Goal: Task Accomplishment & Management: Complete application form

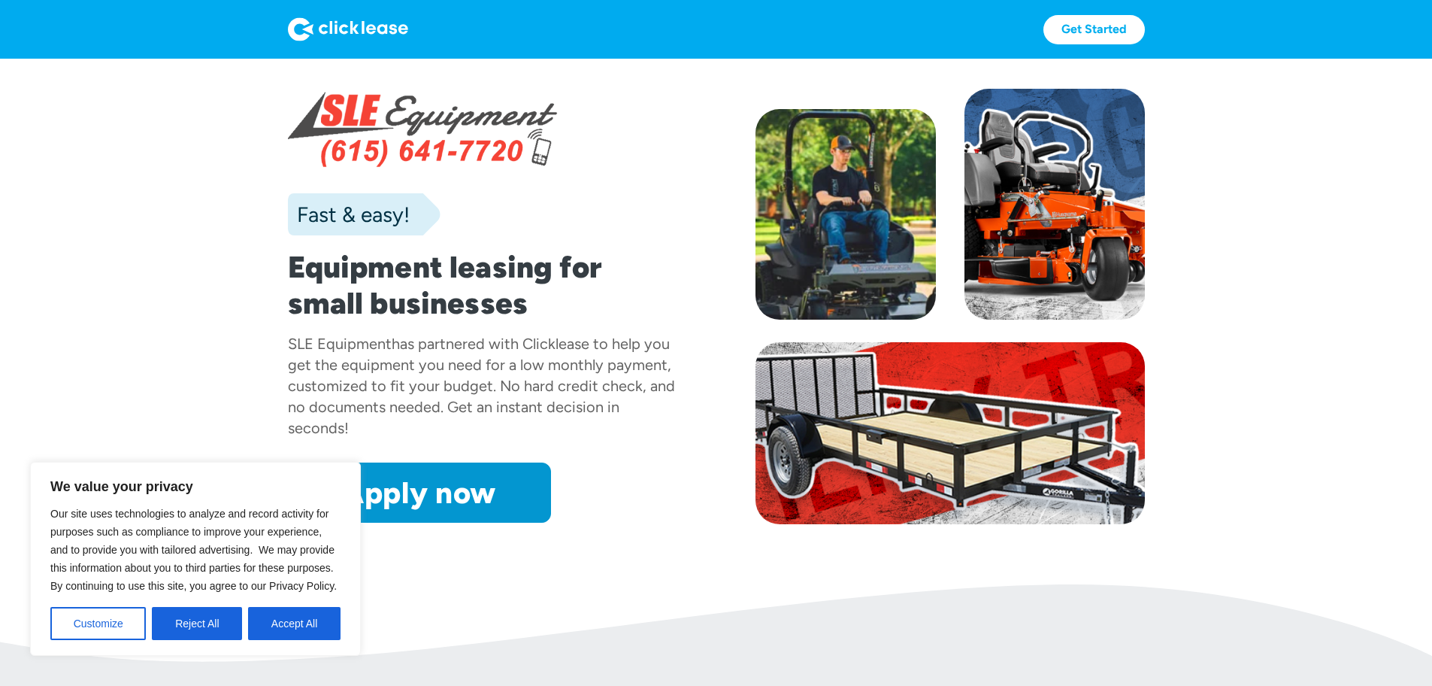
click at [274, 620] on button "Accept All" at bounding box center [294, 623] width 92 height 33
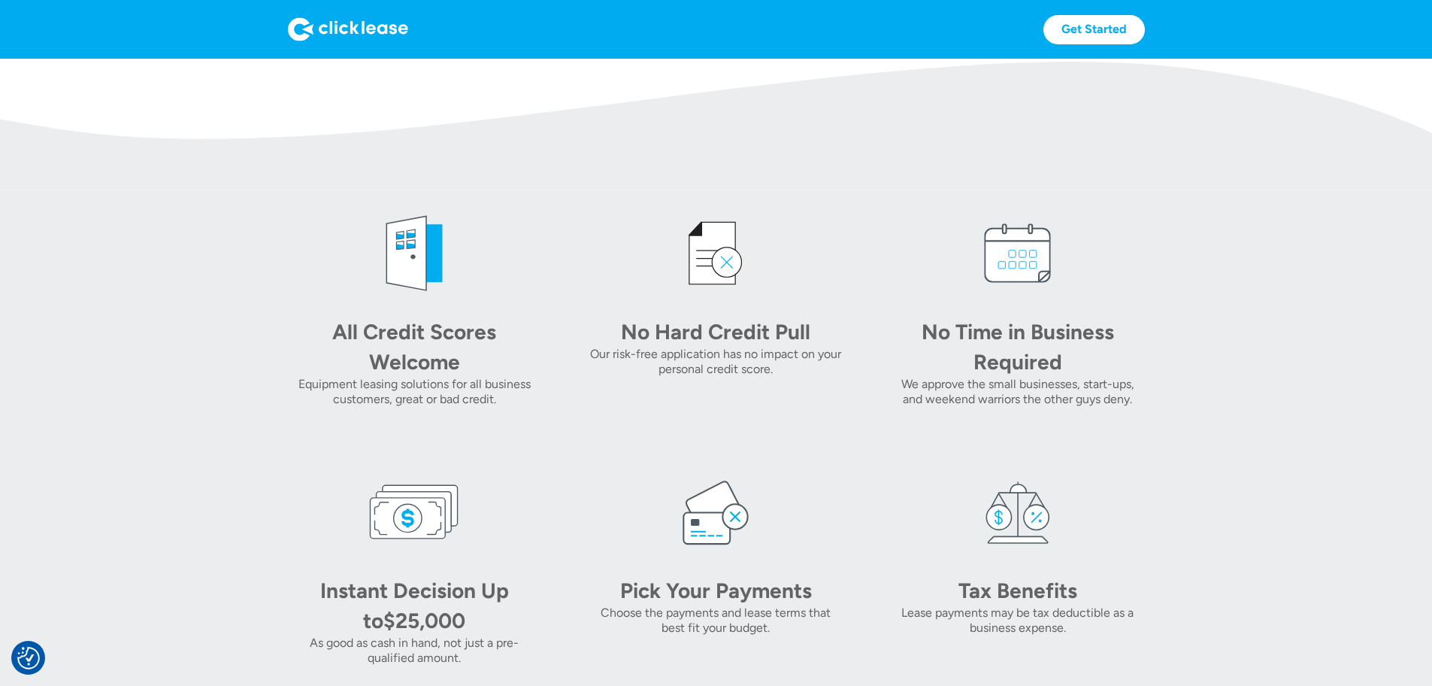
scroll to position [301, 0]
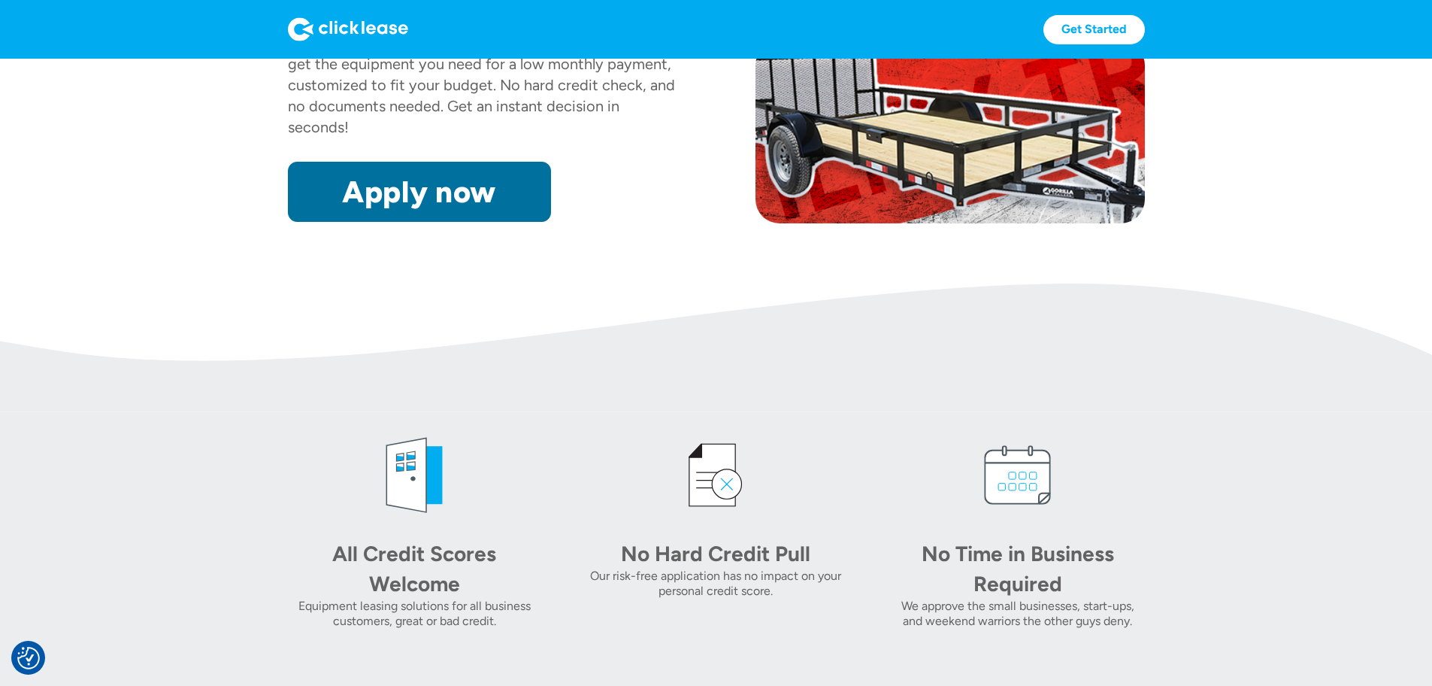
click at [355, 222] on link "Apply now" at bounding box center [419, 192] width 263 height 60
